Goal: Transaction & Acquisition: Download file/media

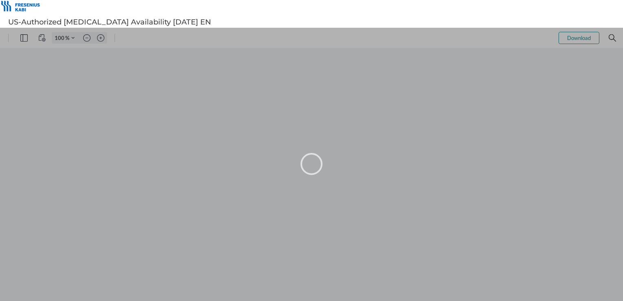
type input "78"
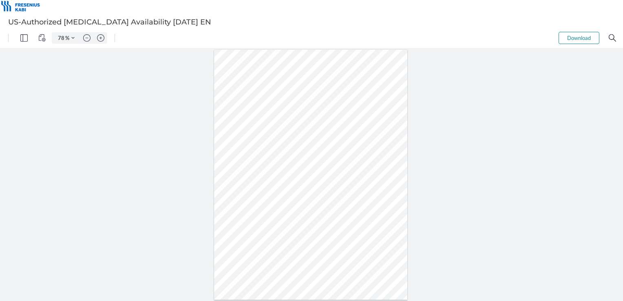
click at [572, 39] on button "Download" at bounding box center [578, 38] width 41 height 12
